Goal: Information Seeking & Learning: Learn about a topic

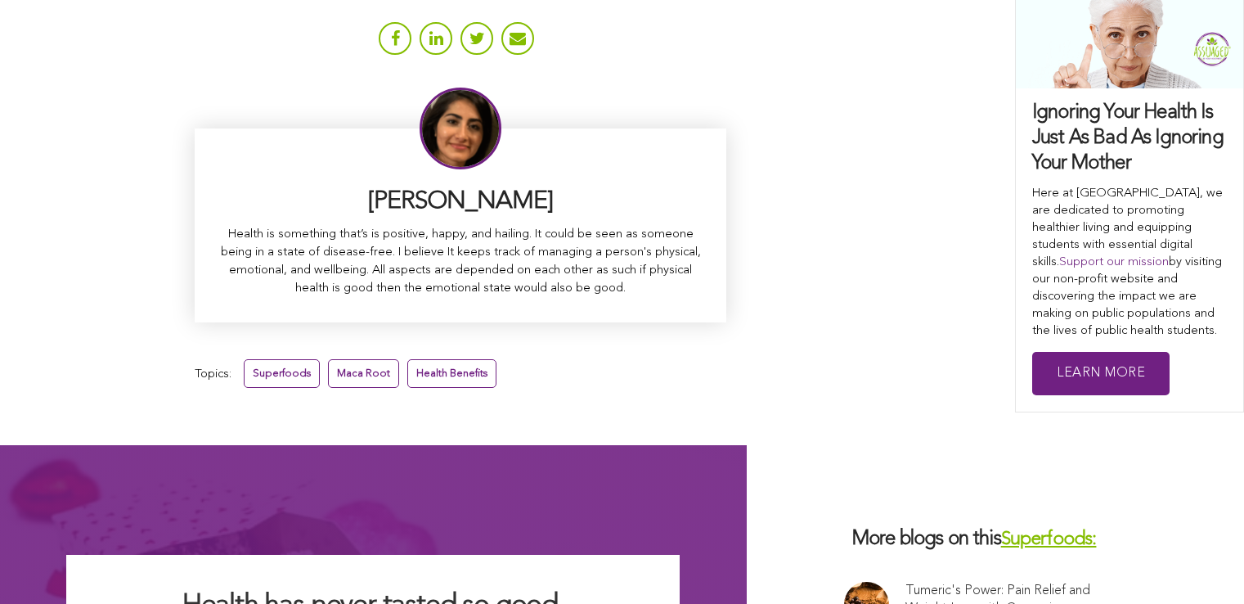
scroll to position [10418, 0]
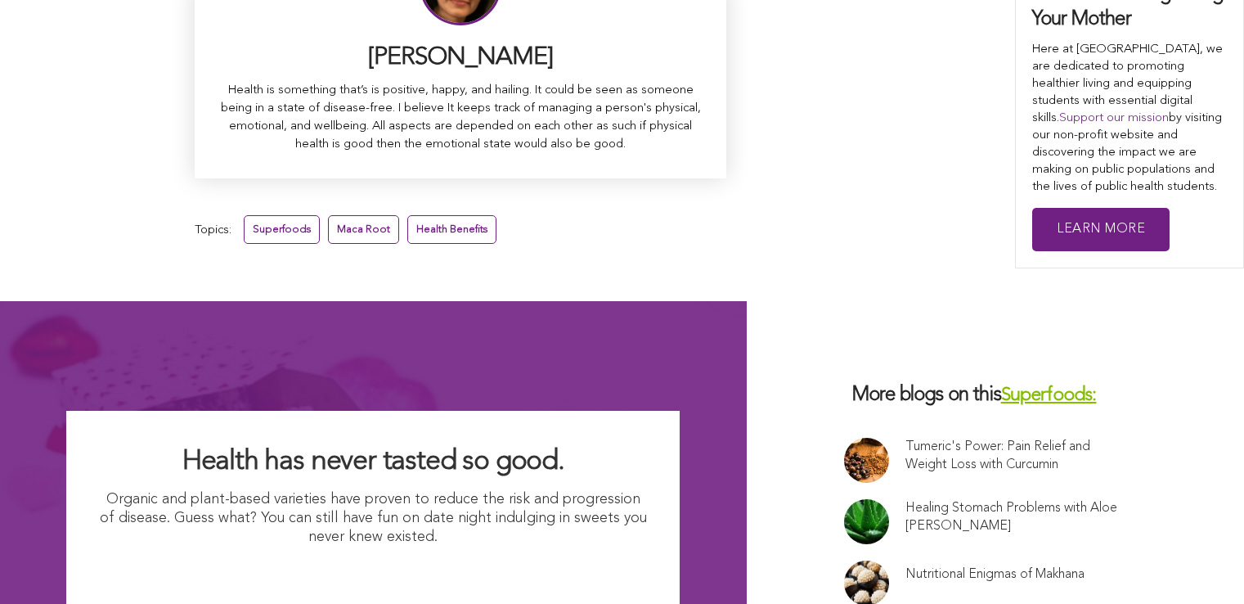
click at [844, 560] on link at bounding box center [866, 582] width 45 height 45
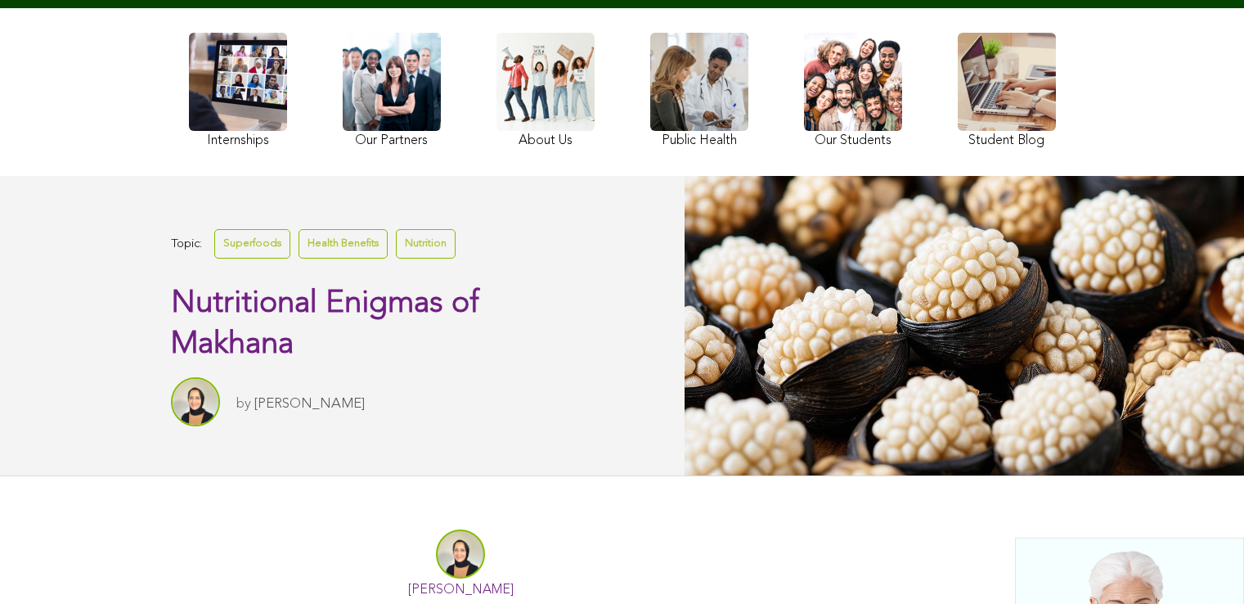
scroll to position [149, 0]
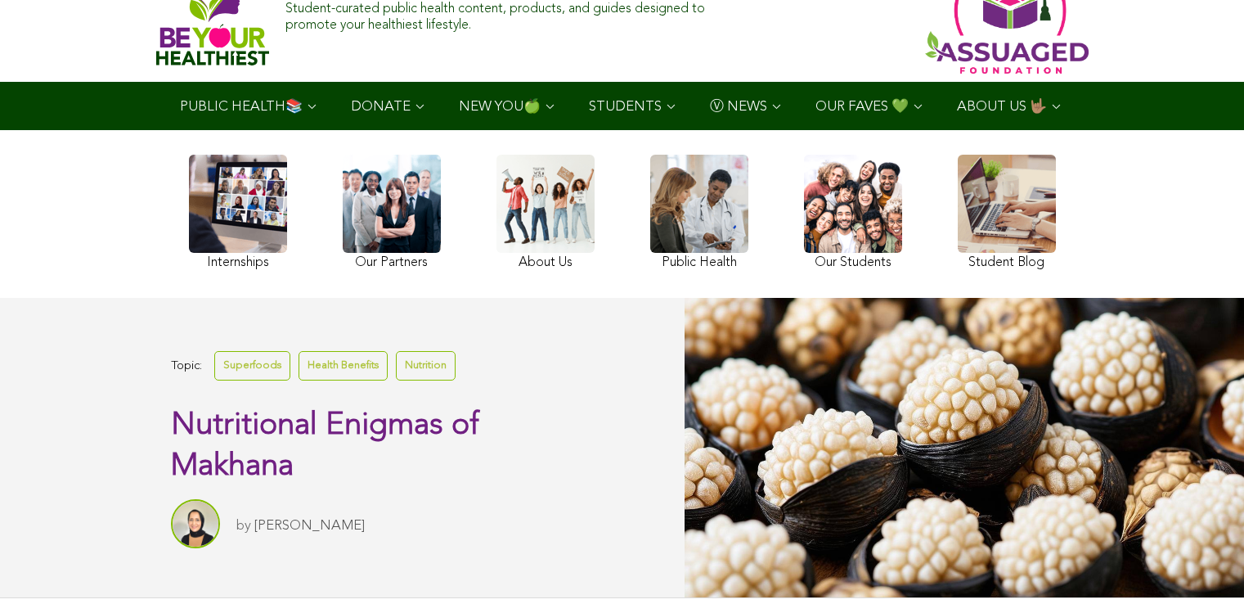
click at [804, 227] on link at bounding box center [853, 214] width 98 height 119
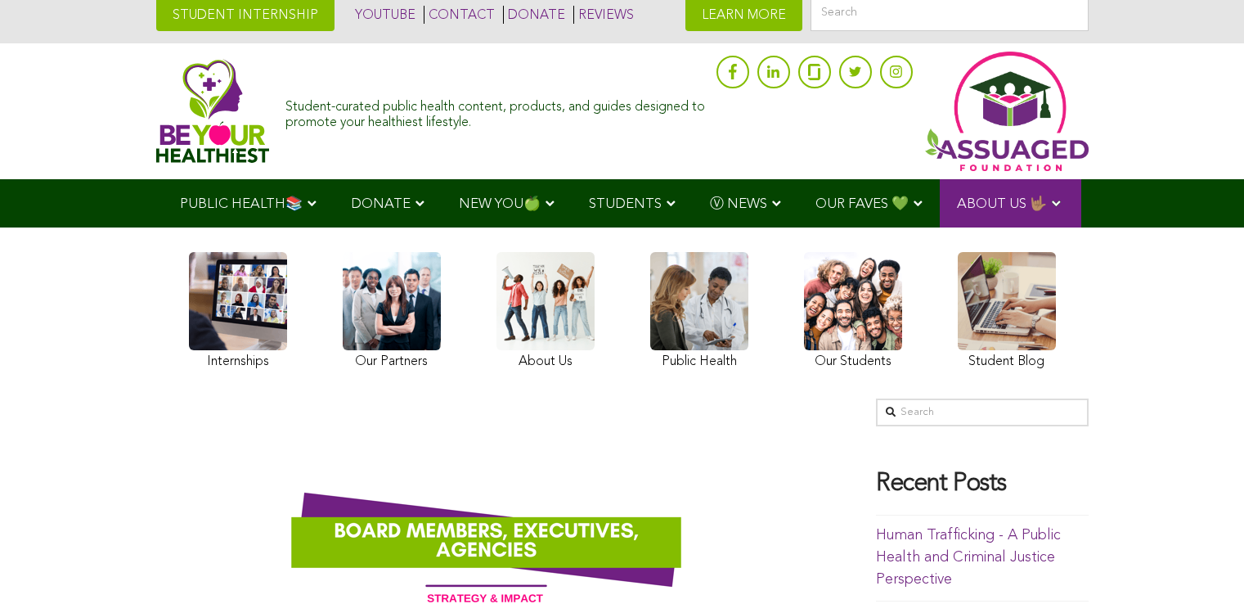
scroll to position [12, 0]
